Goal: Information Seeking & Learning: Learn about a topic

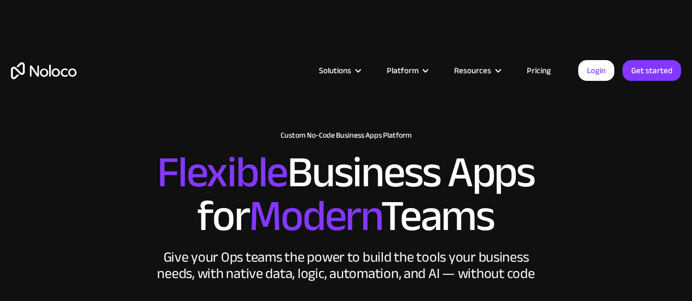
click at [547, 69] on link "Pricing" at bounding box center [538, 70] width 51 height 14
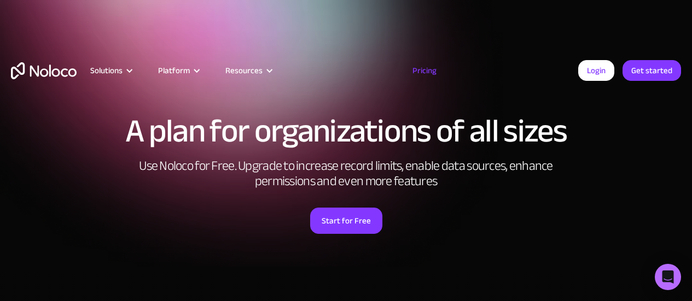
click at [421, 68] on link "Pricing" at bounding box center [424, 70] width 51 height 14
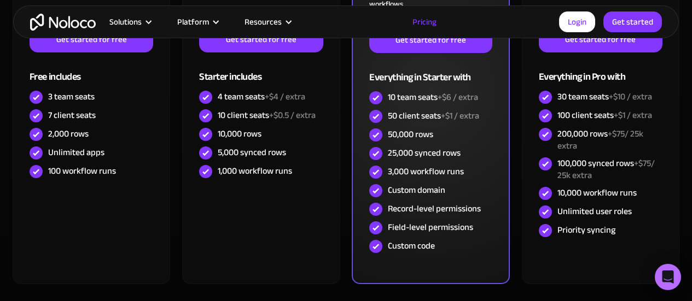
scroll to position [273, 0]
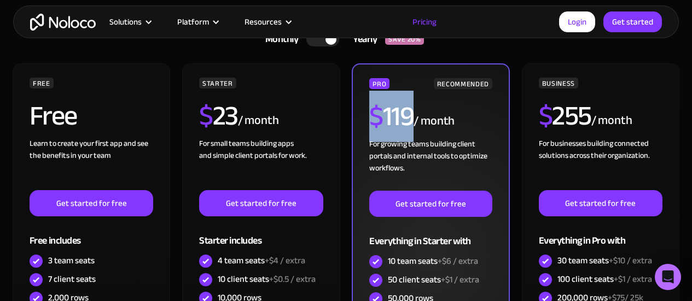
drag, startPoint x: 370, startPoint y: 114, endPoint x: 409, endPoint y: 112, distance: 39.5
click at [409, 112] on h2 "$ 119" at bounding box center [391, 116] width 44 height 27
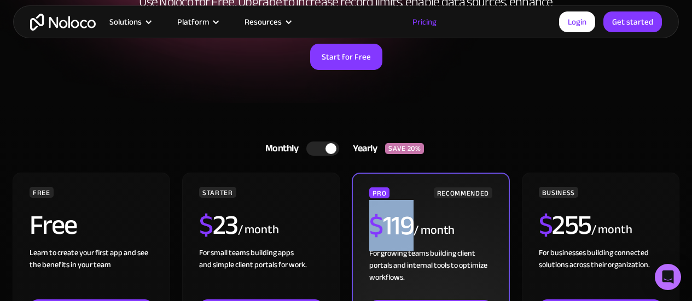
scroll to position [219, 0]
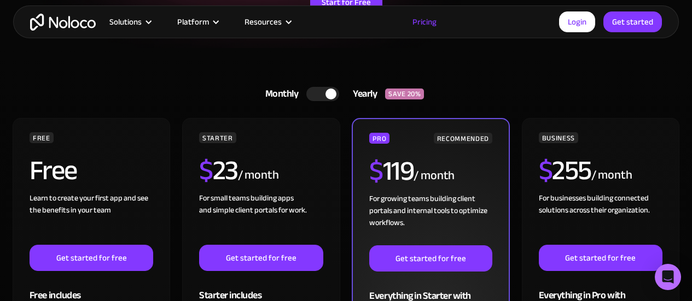
click at [458, 164] on div "$ 119 / month" at bounding box center [430, 176] width 123 height 36
click at [374, 138] on div "PRO" at bounding box center [379, 138] width 20 height 11
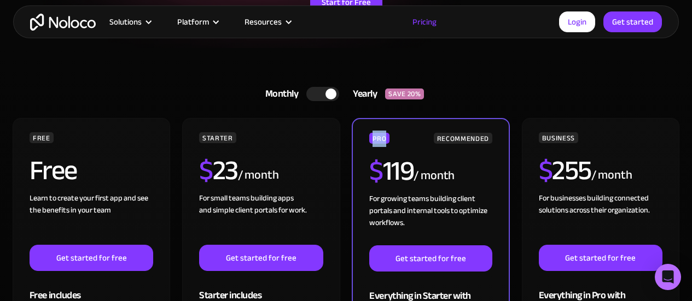
copy div "PRO"
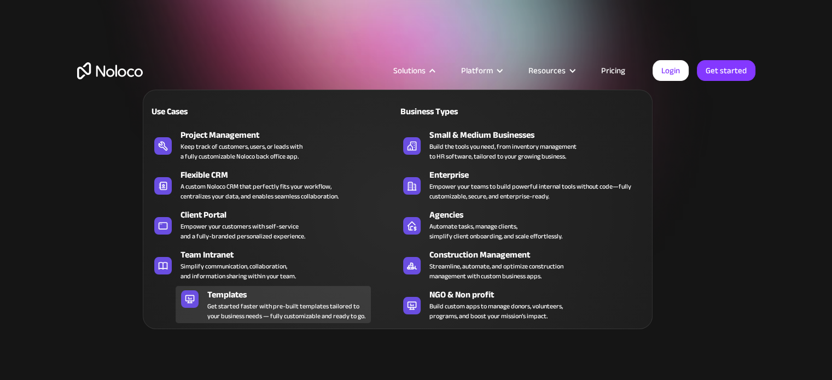
click at [265, 301] on div "Get started faster with pre-built templates tailored to your business needs — f…" at bounding box center [286, 311] width 158 height 20
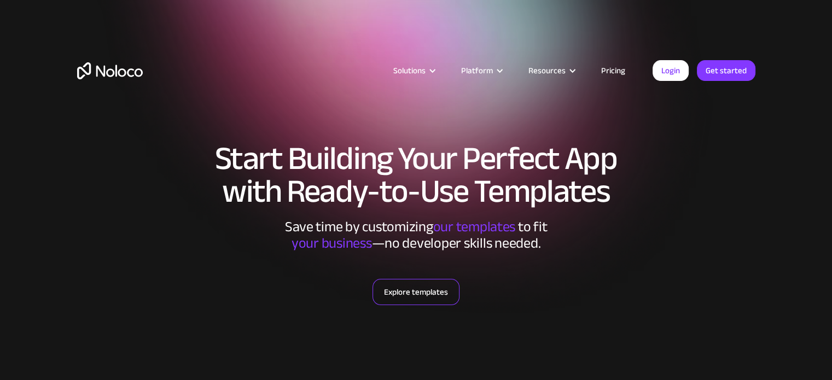
click at [415, 299] on link "Explore templates" at bounding box center [416, 292] width 87 height 26
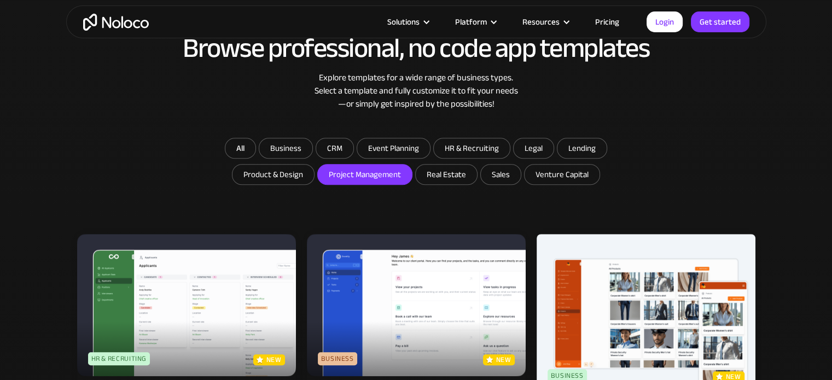
click at [364, 174] on input "Project Management" at bounding box center [365, 175] width 94 height 20
checkbox input "true"
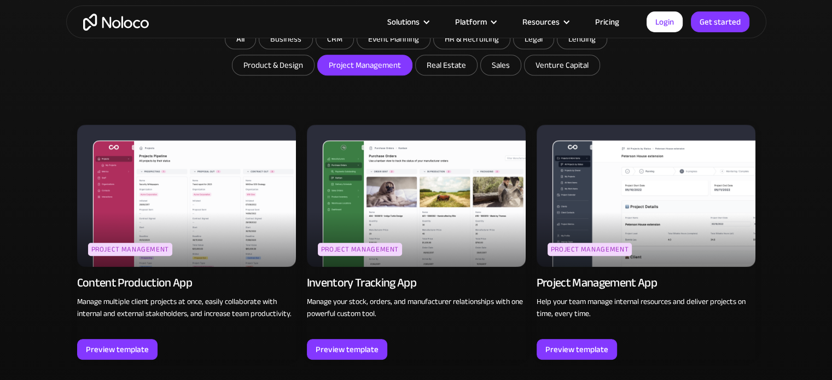
scroll to position [672, 0]
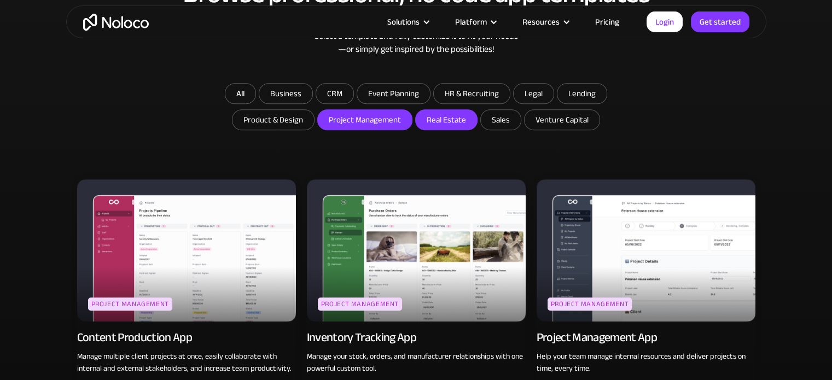
click at [450, 122] on input "Real Estate" at bounding box center [446, 120] width 61 height 20
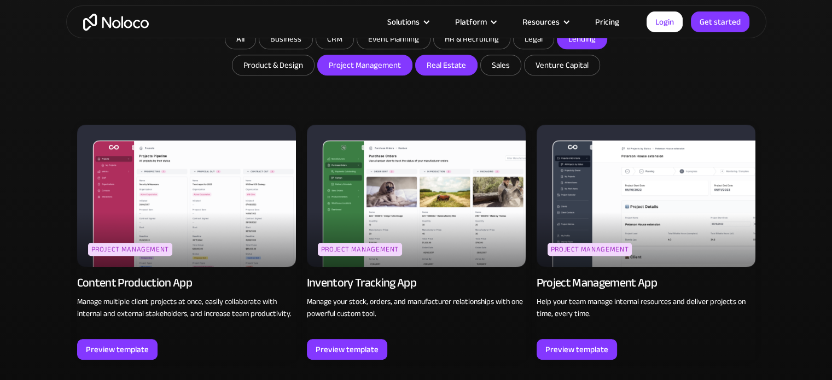
scroll to position [617, 0]
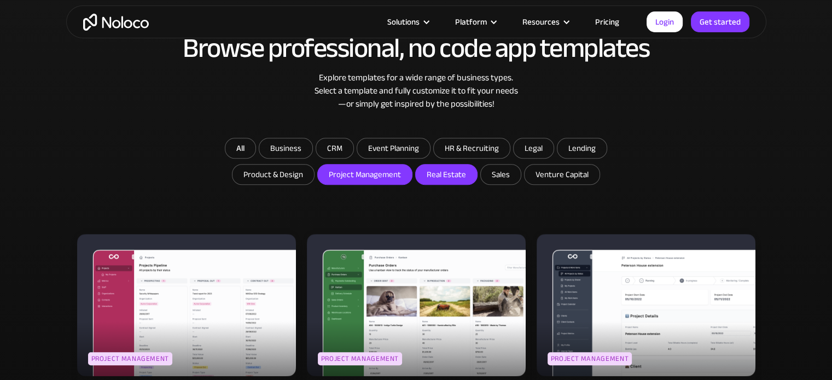
drag, startPoint x: 451, startPoint y: 176, endPoint x: 414, endPoint y: 174, distance: 37.8
click at [451, 176] on input "Real Estate" at bounding box center [446, 175] width 61 height 20
checkbox input "false"
click at [346, 175] on input "Project Management" at bounding box center [365, 175] width 94 height 20
checkbox input "false"
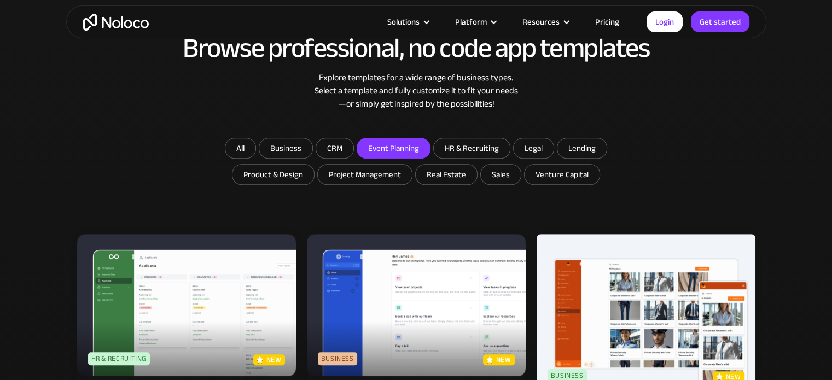
click at [394, 142] on input "Event Planning" at bounding box center [393, 148] width 73 height 20
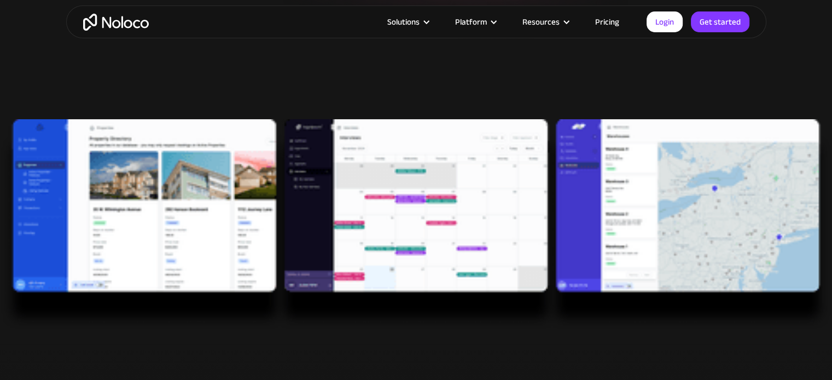
scroll to position [547, 0]
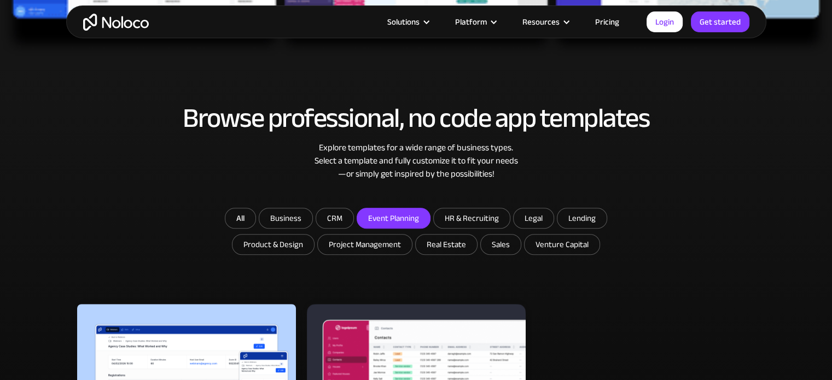
click at [392, 215] on input "Event Planning" at bounding box center [393, 218] width 73 height 20
checkbox input "false"
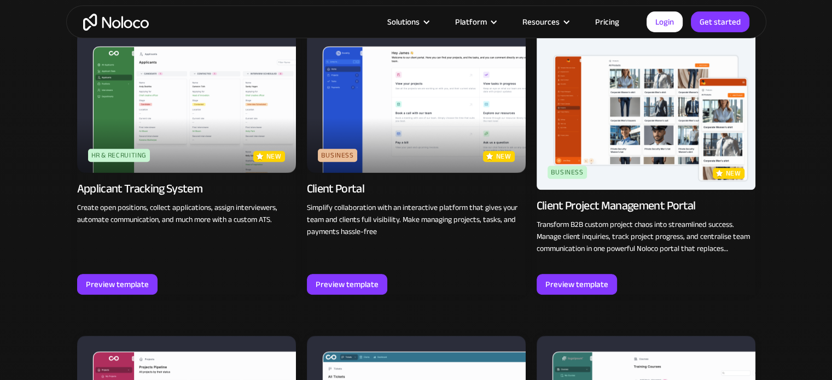
scroll to position [0, 0]
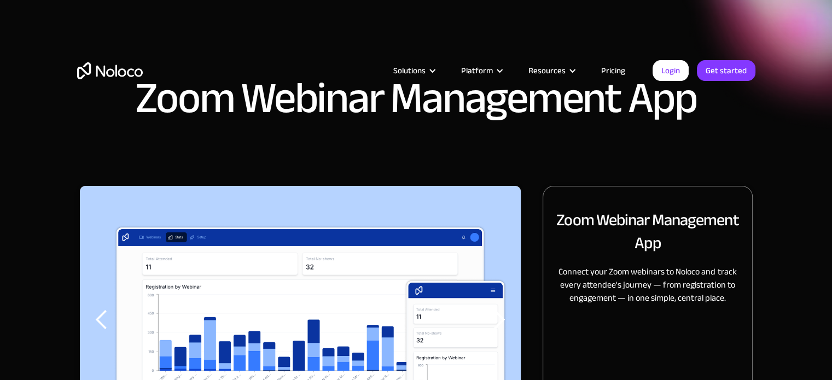
scroll to position [109, 0]
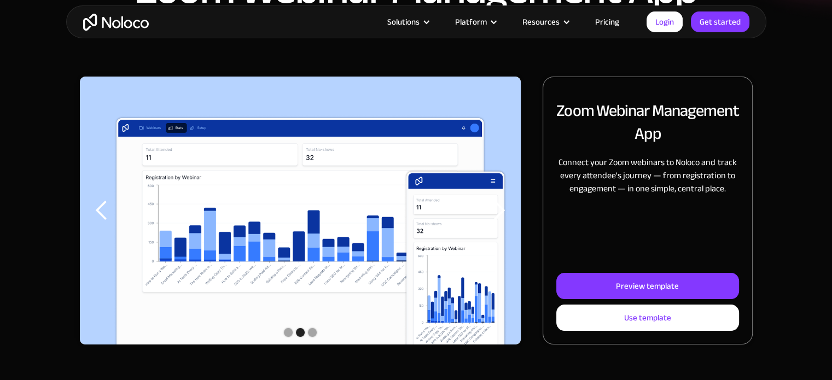
click at [87, 214] on div "previous slide" at bounding box center [102, 211] width 44 height 268
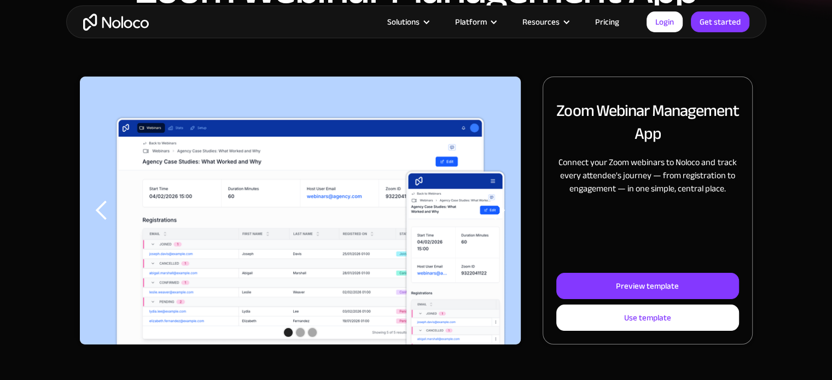
click at [84, 212] on div "previous slide" at bounding box center [102, 211] width 44 height 268
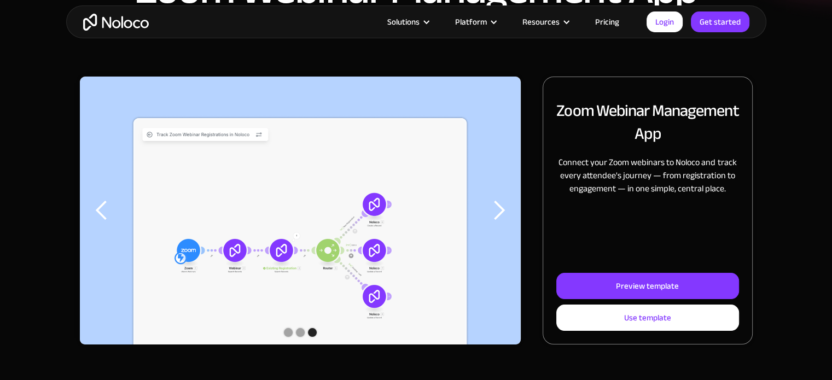
click at [84, 212] on div "previous slide" at bounding box center [102, 211] width 44 height 268
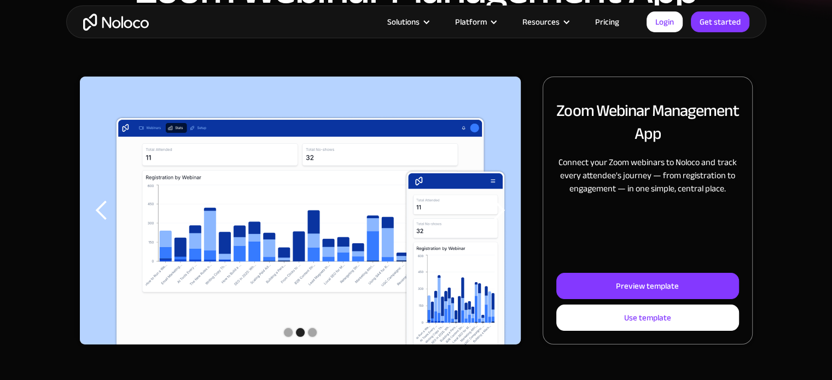
click at [84, 212] on div "previous slide" at bounding box center [102, 211] width 44 height 268
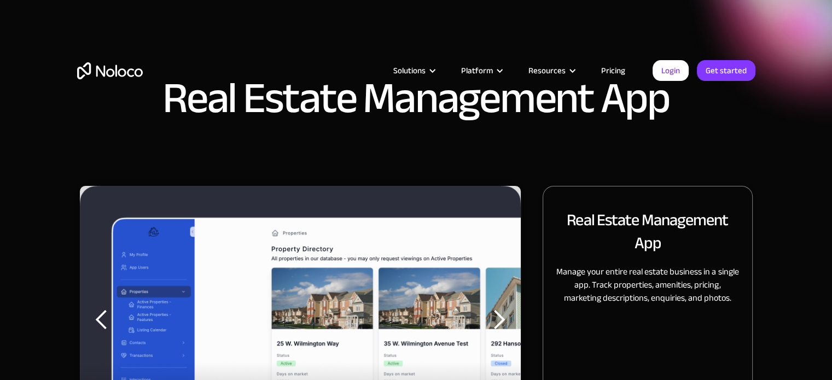
scroll to position [164, 0]
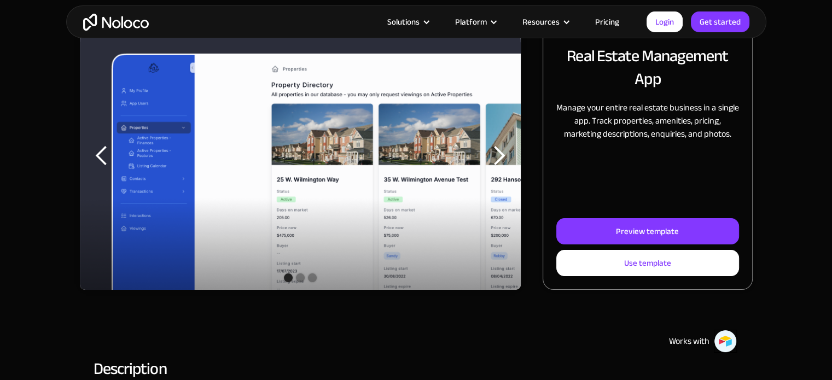
click at [487, 150] on div "next slide" at bounding box center [499, 156] width 44 height 268
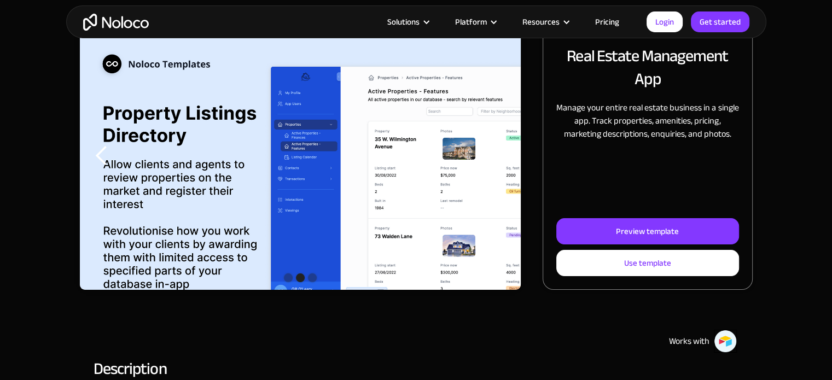
click at [487, 150] on div "next slide" at bounding box center [499, 156] width 44 height 268
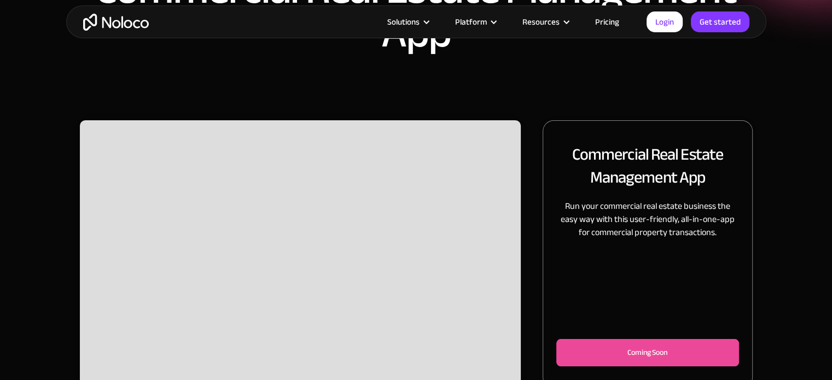
scroll to position [273, 0]
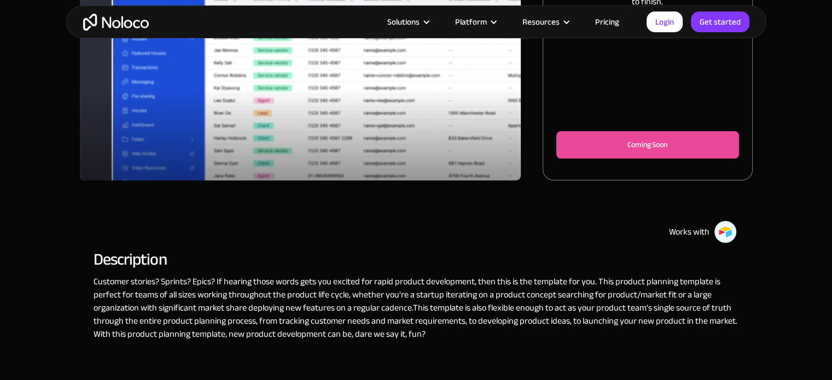
scroll to position [109, 0]
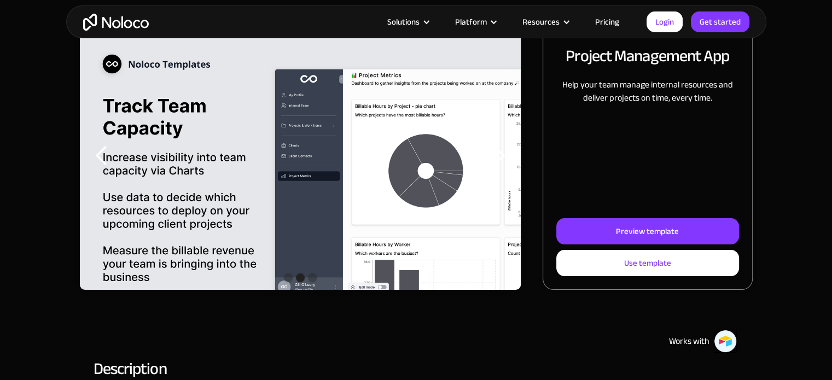
scroll to position [109, 0]
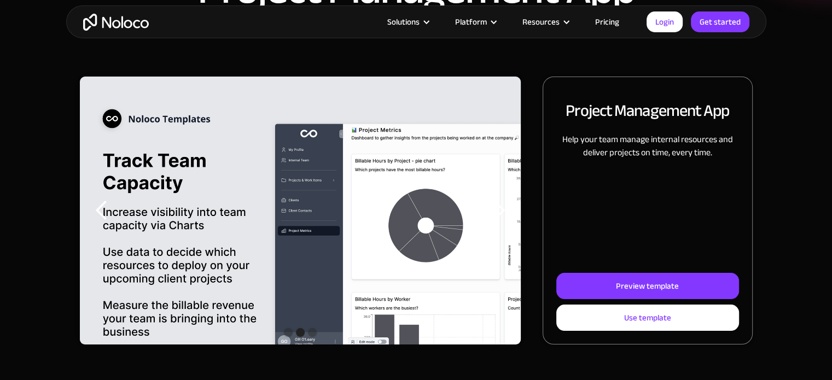
click at [508, 214] on div "next slide" at bounding box center [499, 211] width 22 height 22
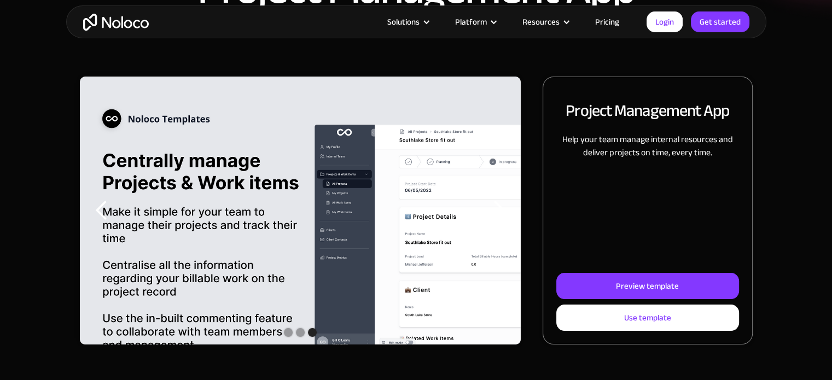
click at [505, 213] on div "next slide" at bounding box center [499, 211] width 22 height 22
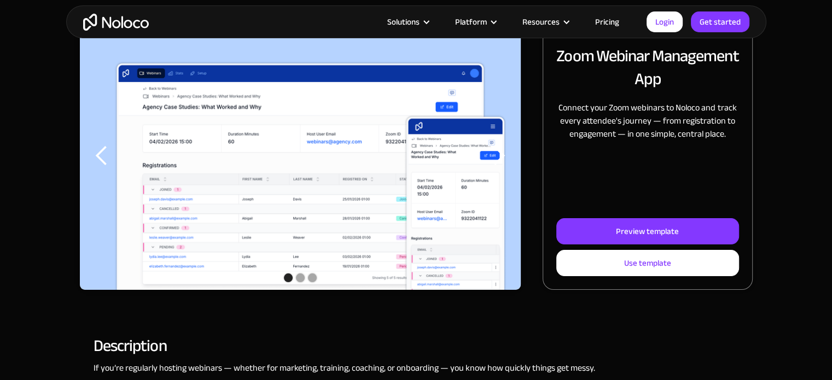
scroll to position [109, 0]
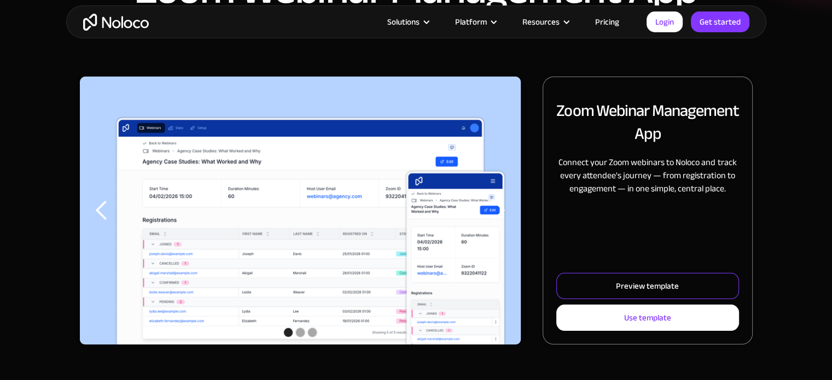
click at [631, 282] on div "Preview template" at bounding box center [647, 286] width 63 height 14
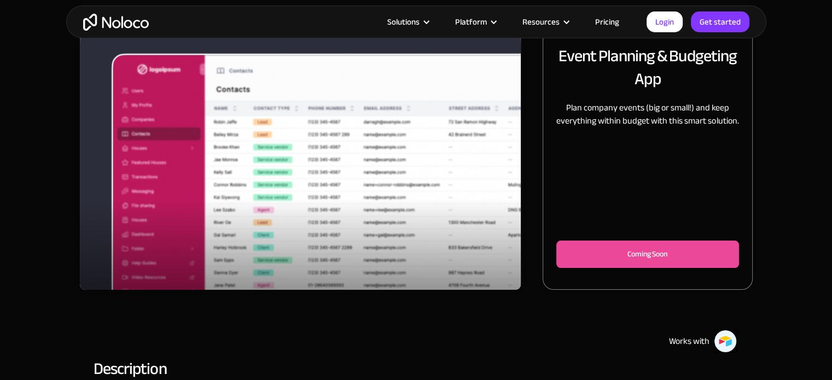
scroll to position [109, 0]
